Goal: Task Accomplishment & Management: Use online tool/utility

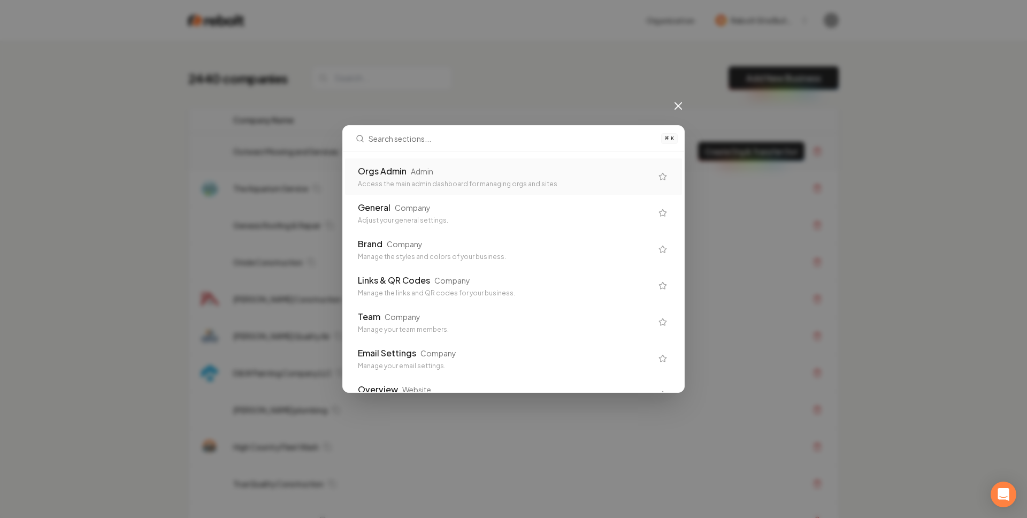
drag, startPoint x: 573, startPoint y: 178, endPoint x: 299, endPoint y: 143, distance: 276.5
click at [573, 178] on div "Orgs Admin Admin Access the main admin dashboard for managing orgs and sites" at bounding box center [505, 177] width 294 height 24
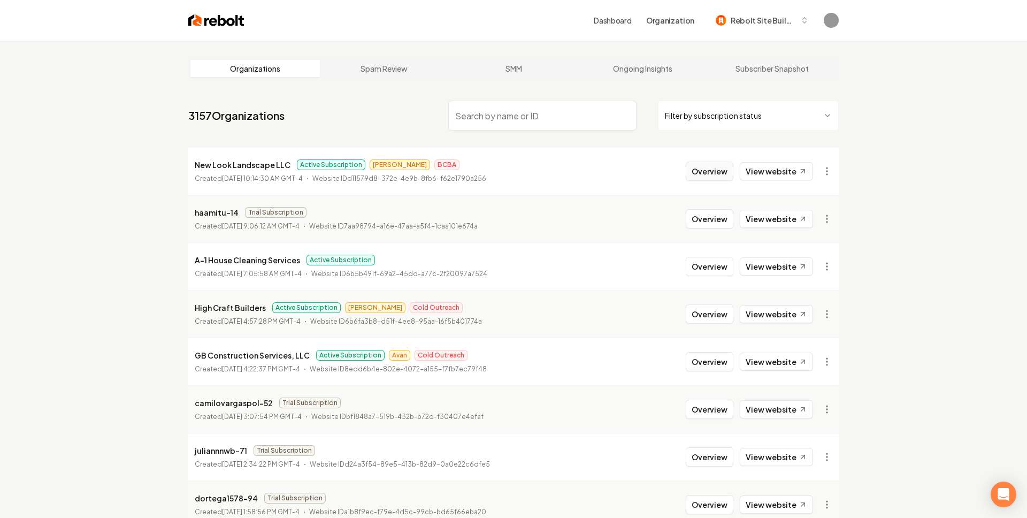
click at [714, 166] on button "Overview" at bounding box center [710, 170] width 48 height 19
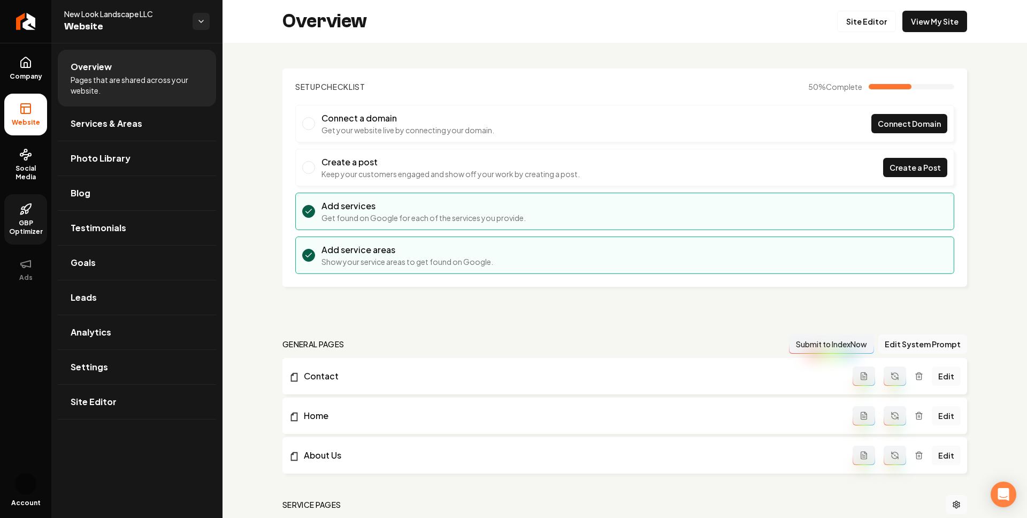
click at [23, 222] on span "GBP Optimizer" at bounding box center [25, 227] width 43 height 17
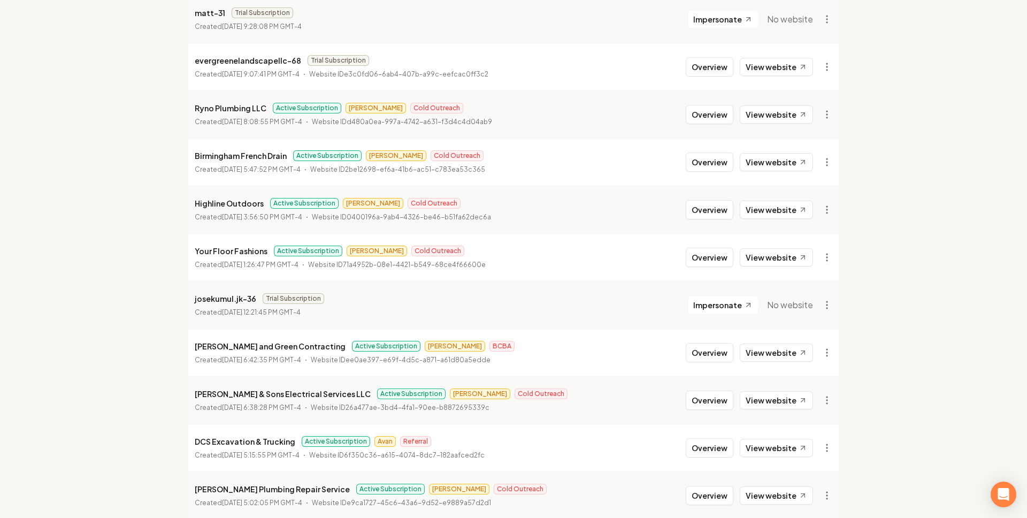
scroll to position [754, 0]
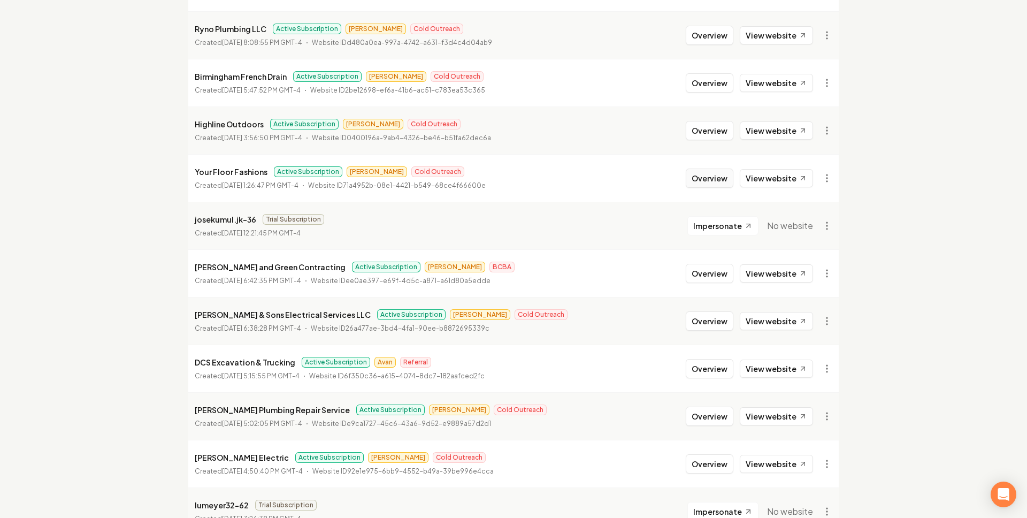
click at [706, 176] on button "Overview" at bounding box center [710, 177] width 48 height 19
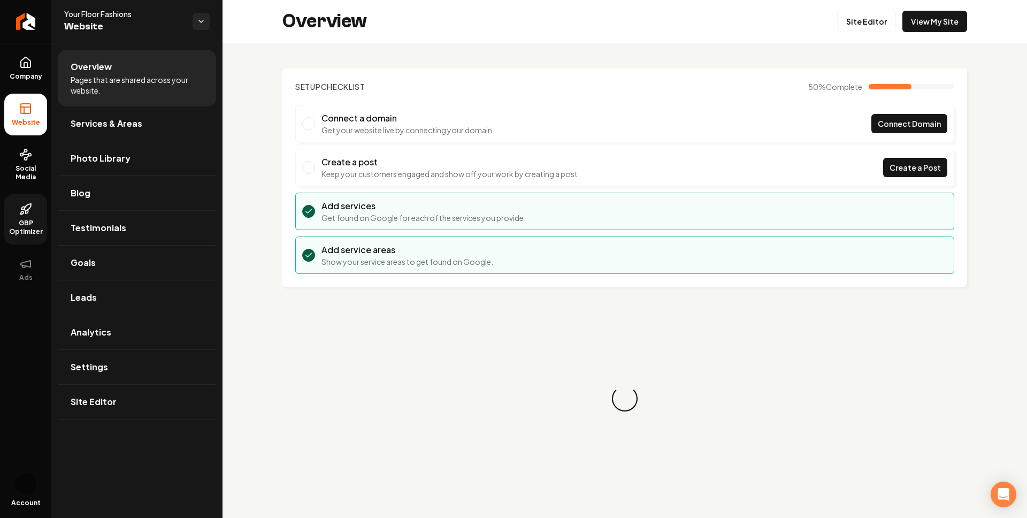
click at [26, 215] on link "GBP Optimizer" at bounding box center [25, 219] width 43 height 50
